Goal: Transaction & Acquisition: Purchase product/service

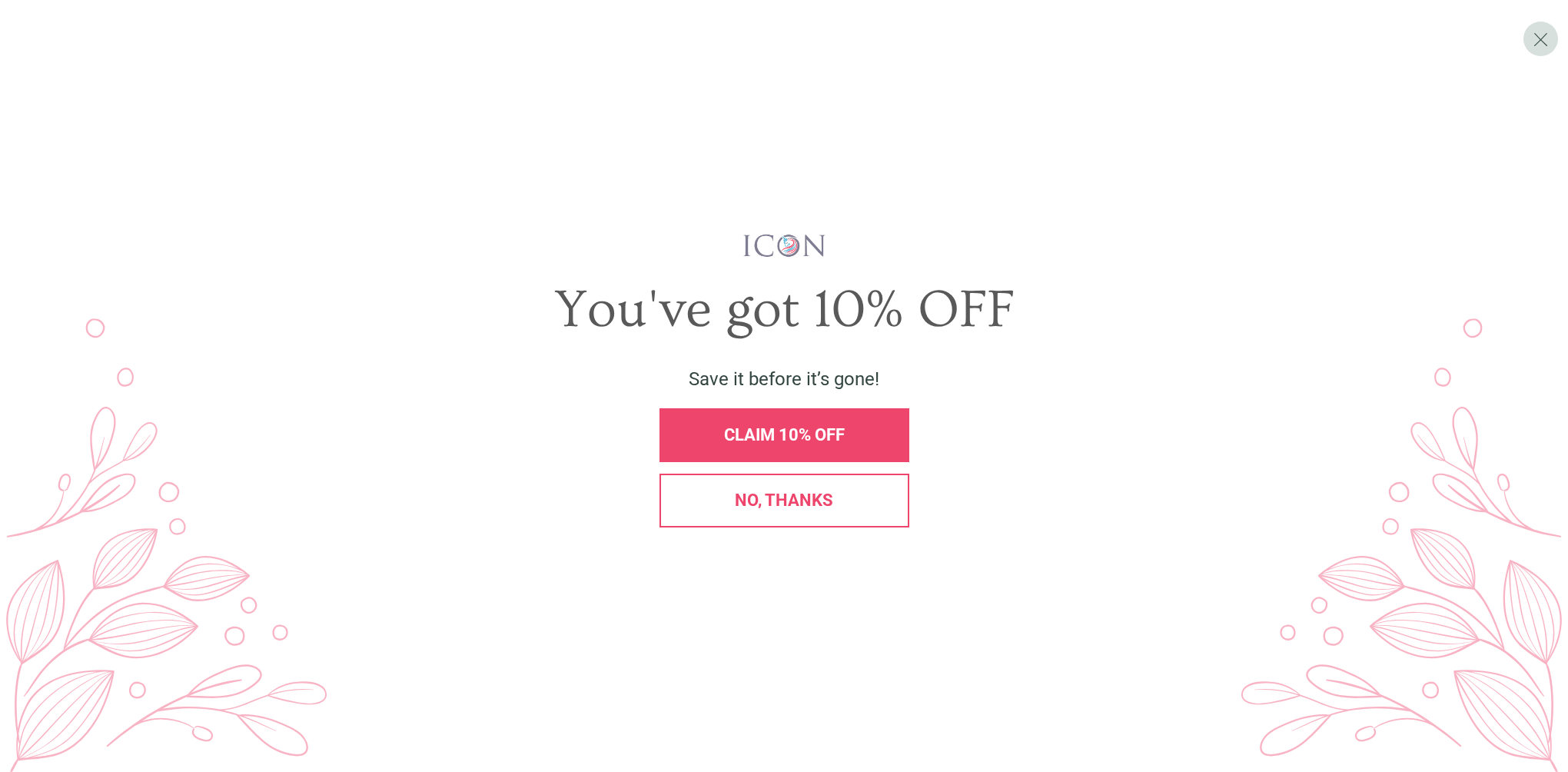
click at [856, 421] on div "CLAIM 10% OFF" at bounding box center [784, 435] width 250 height 54
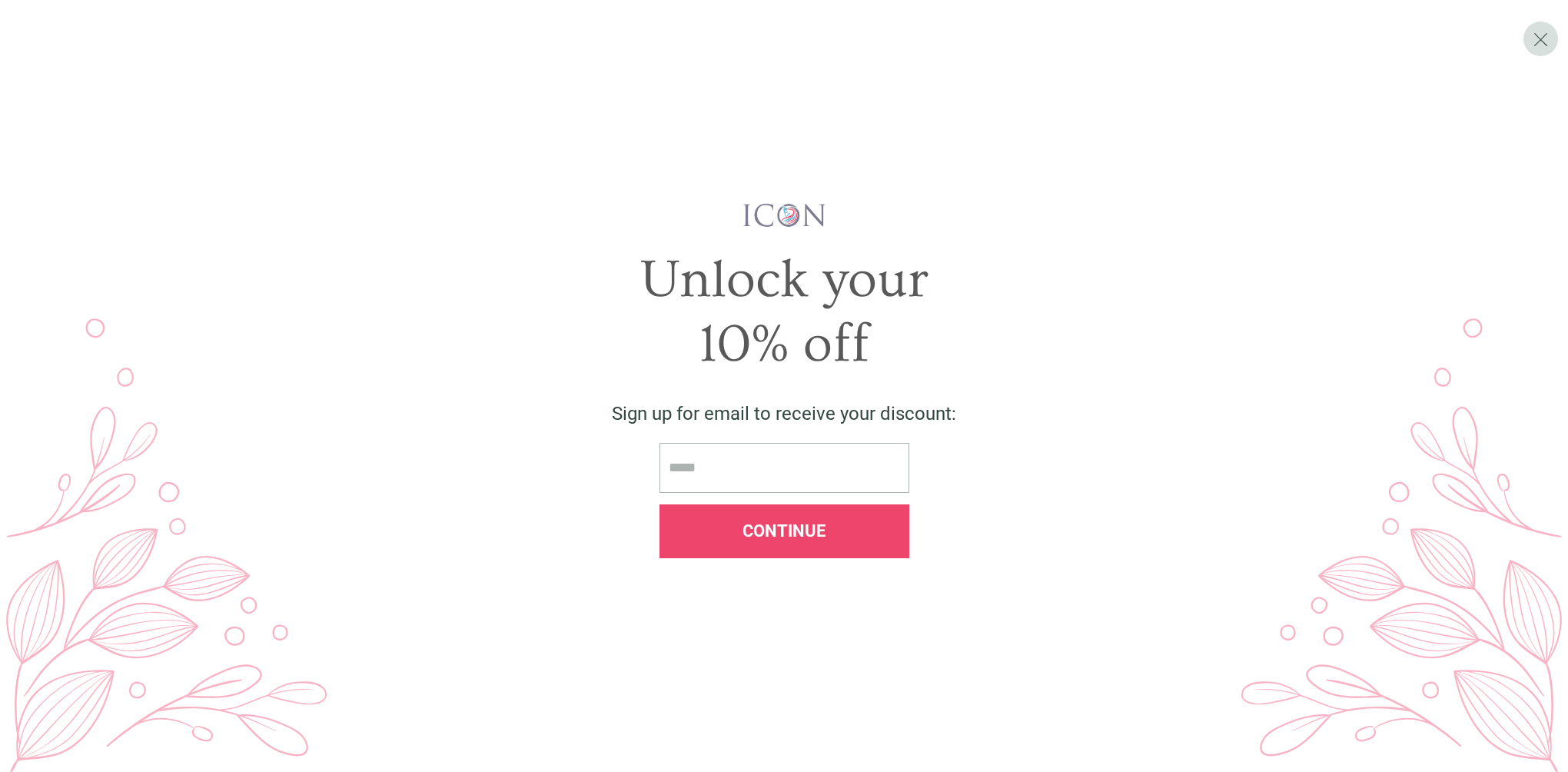
click at [863, 531] on div "Continue" at bounding box center [784, 531] width 224 height 17
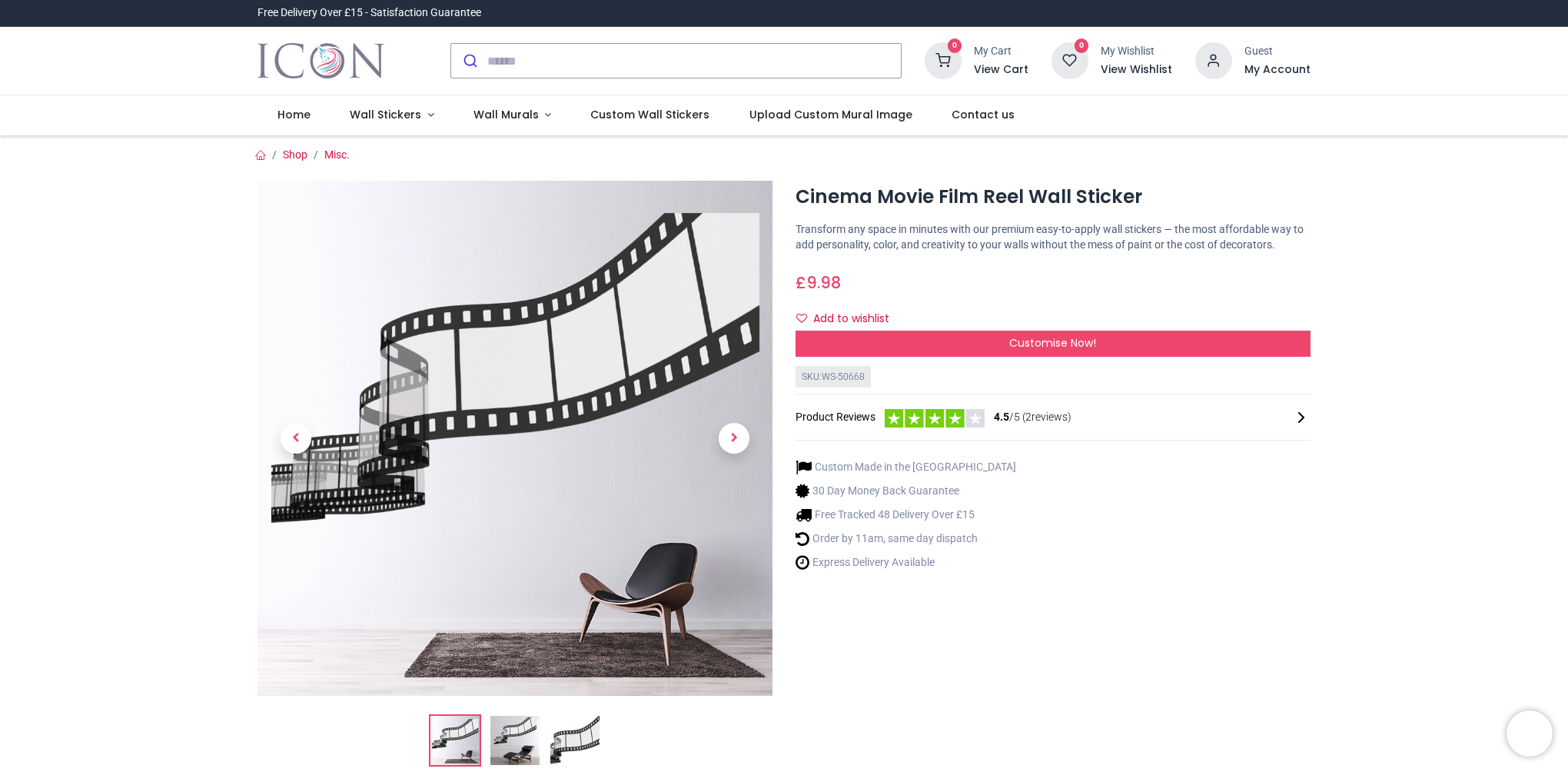
click at [513, 744] on img at bounding box center [515, 740] width 49 height 49
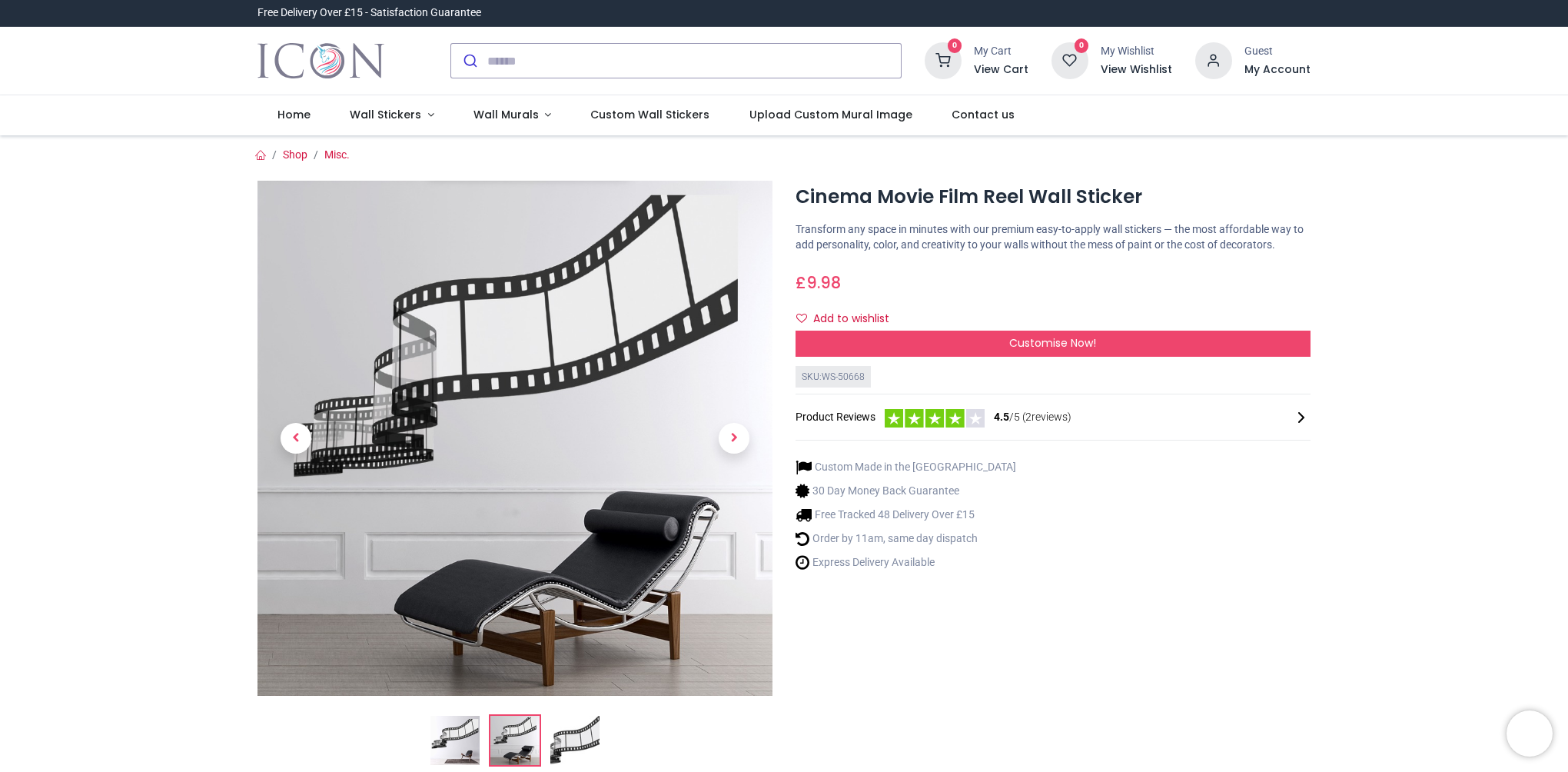
click at [587, 758] on img at bounding box center [575, 740] width 49 height 49
